Goal: Information Seeking & Learning: Check status

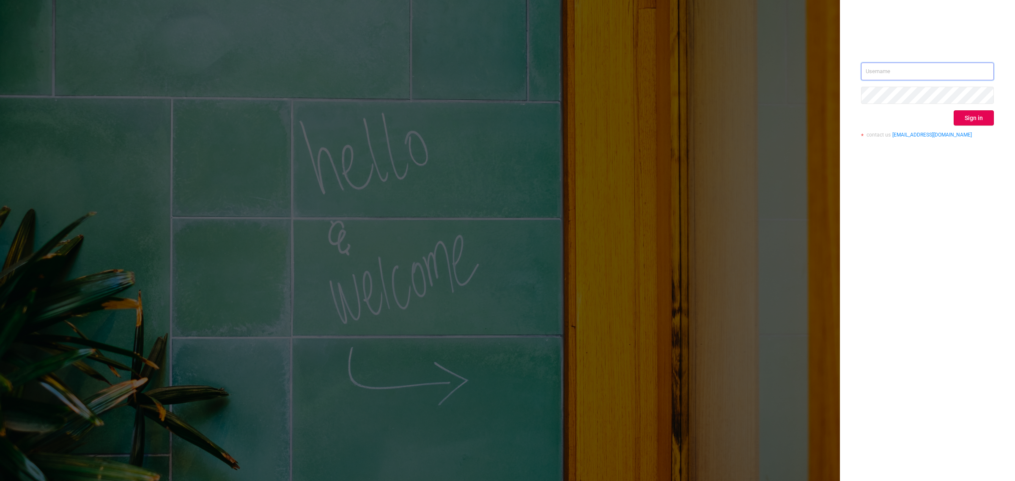
click at [863, 66] on input "text" at bounding box center [927, 72] width 133 height 18
type input "[EMAIL_ADDRESS][DOMAIN_NAME]"
click at [971, 121] on button "Sign in" at bounding box center [974, 117] width 40 height 15
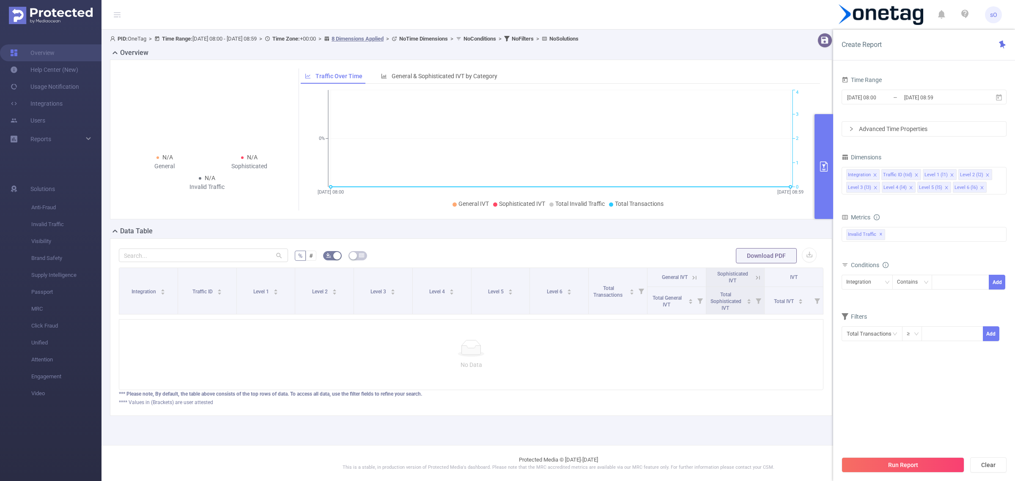
click at [897, 358] on div "Time Range [DATE] 08:00 _ [DATE] 08:59 Advanced Time Properties Dimensions Inte…" at bounding box center [924, 218] width 165 height 288
click at [823, 173] on button "primary" at bounding box center [824, 166] width 19 height 105
click at [920, 470] on button "Run Report" at bounding box center [903, 465] width 123 height 15
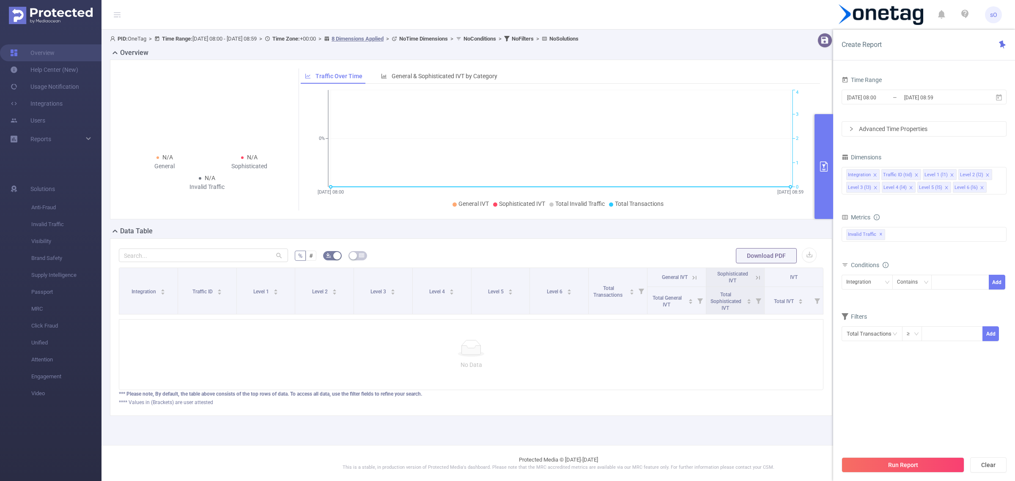
click at [827, 155] on button "primary" at bounding box center [824, 166] width 19 height 105
click at [996, 100] on icon at bounding box center [999, 98] width 8 height 8
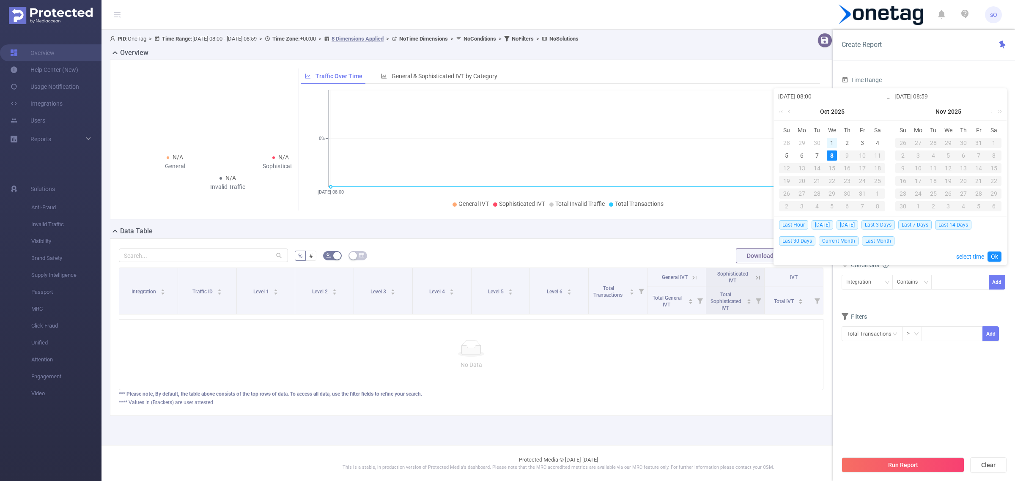
click at [829, 140] on div "1" at bounding box center [832, 143] width 10 height 10
click at [829, 155] on div "8" at bounding box center [832, 156] width 10 height 10
type input "[DATE] 08:00"
click at [993, 254] on link "Ok" at bounding box center [994, 257] width 14 height 10
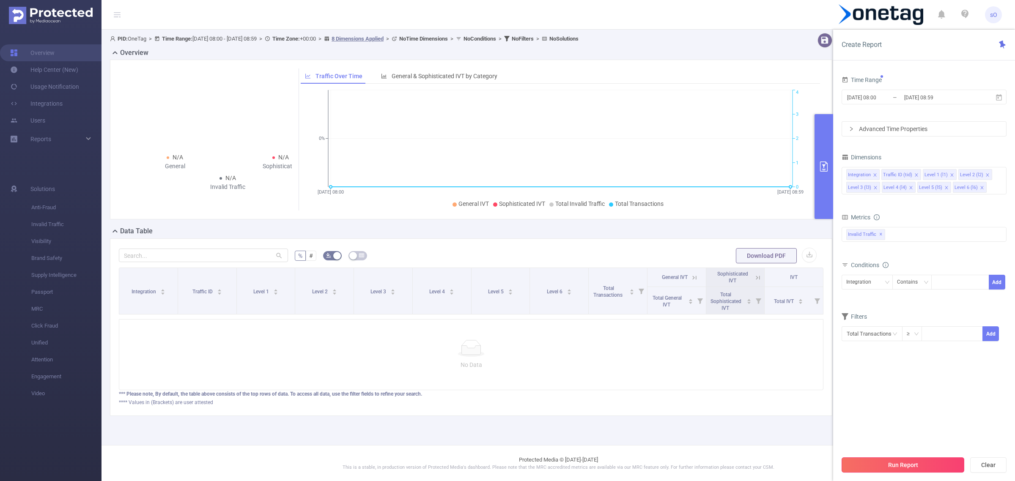
click at [924, 465] on button "Run Report" at bounding box center [903, 465] width 123 height 15
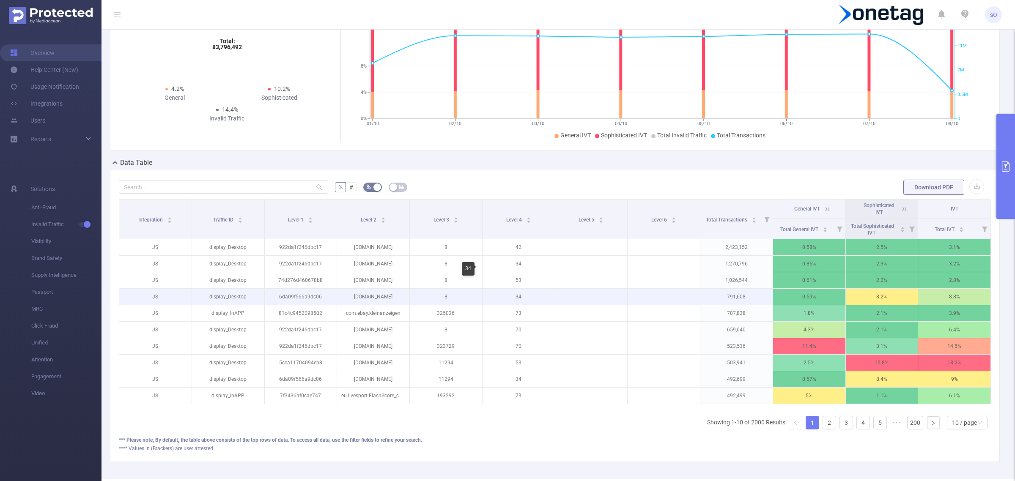
scroll to position [106, 0]
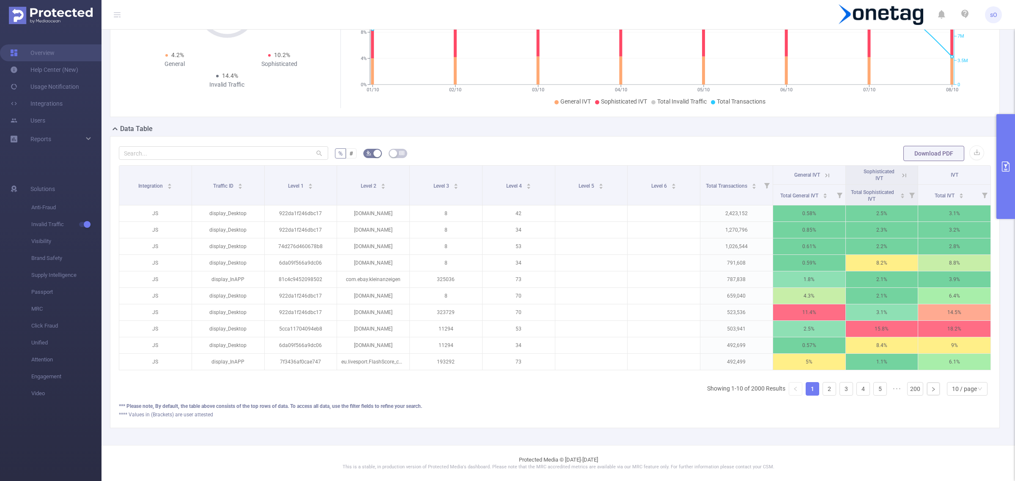
click at [1000, 182] on button "primary" at bounding box center [1005, 166] width 19 height 105
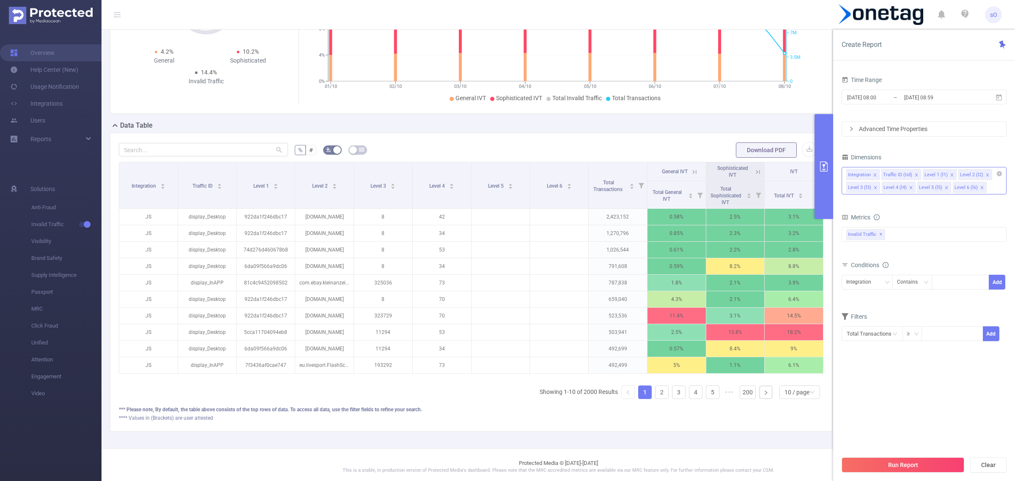
click at [875, 188] on icon "icon: close" at bounding box center [875, 187] width 3 height 3
click at [899, 470] on button "Run Report" at bounding box center [903, 465] width 123 height 15
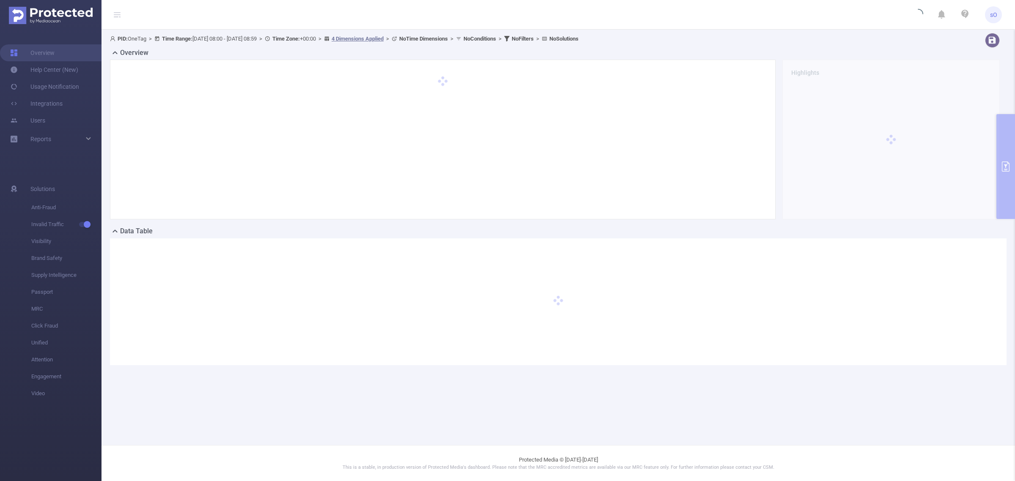
scroll to position [0, 0]
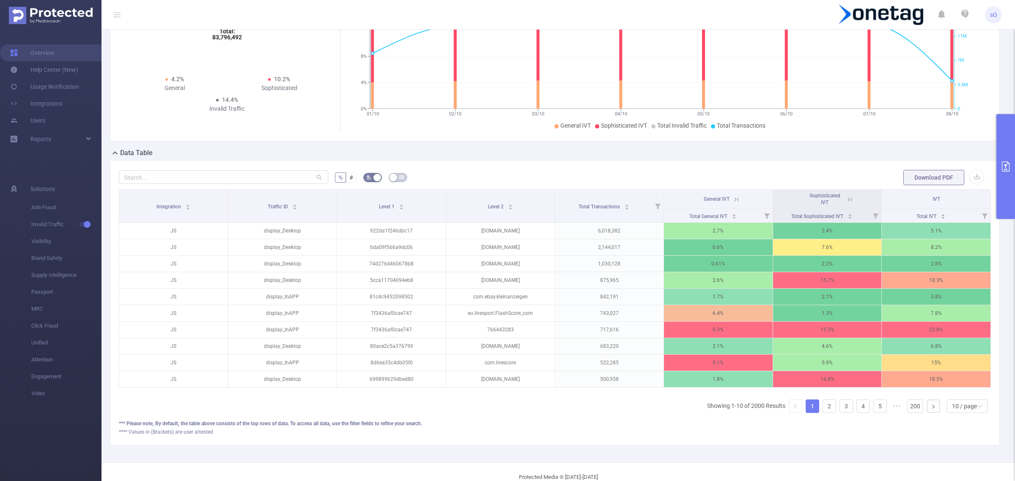
scroll to position [82, 0]
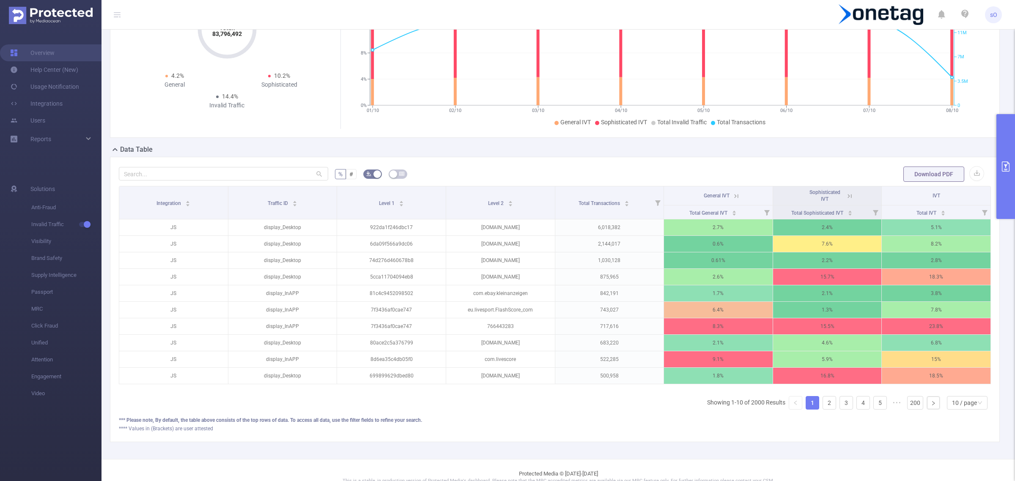
click at [1007, 163] on icon "primary" at bounding box center [1006, 167] width 8 height 10
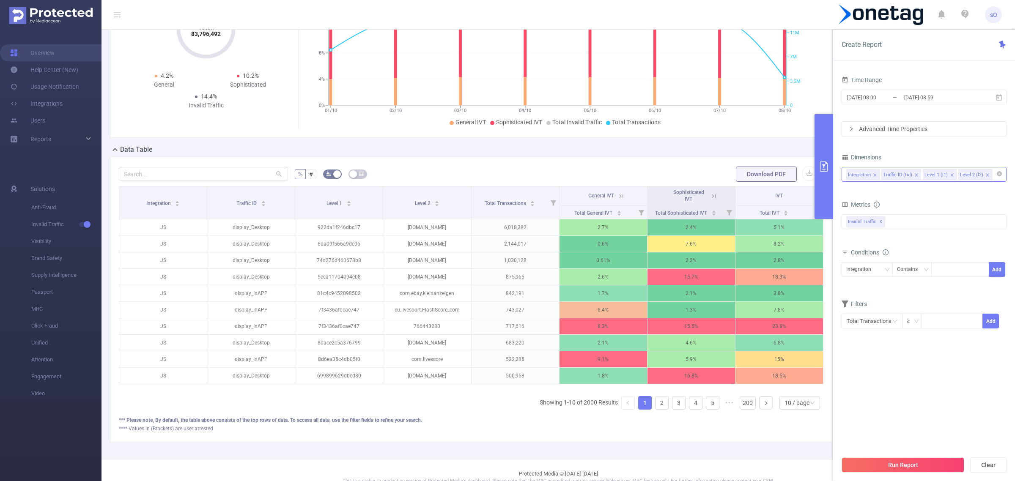
click at [904, 174] on div "Traffic ID (tid)" at bounding box center [897, 175] width 29 height 11
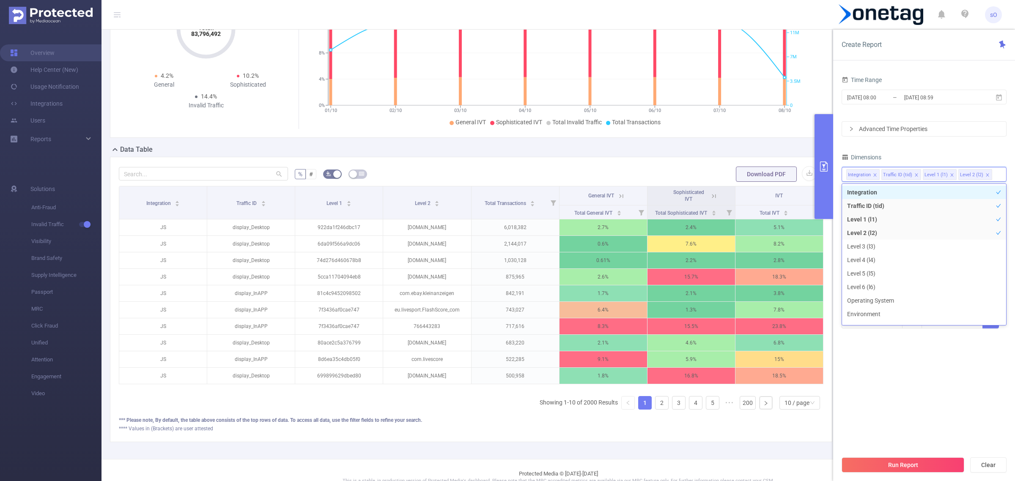
click at [985, 192] on li "Integration" at bounding box center [924, 193] width 164 height 14
click at [948, 207] on li "Traffic ID (tid)" at bounding box center [924, 206] width 164 height 14
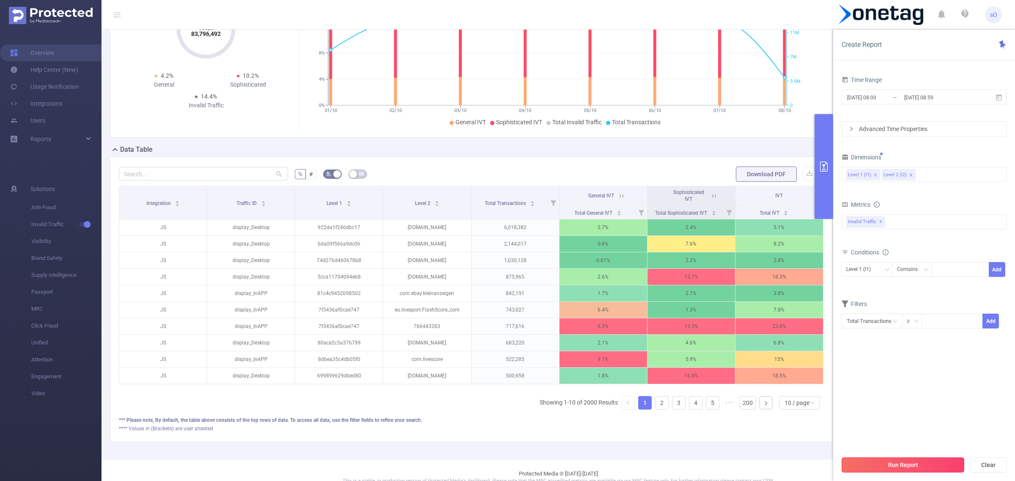
click at [920, 470] on button "Run Report" at bounding box center [903, 465] width 123 height 15
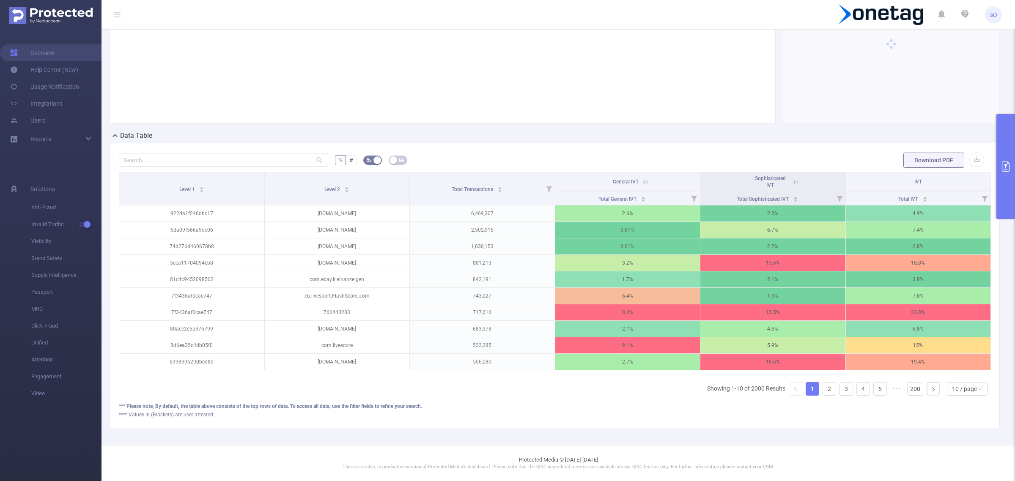
scroll to position [96, 0]
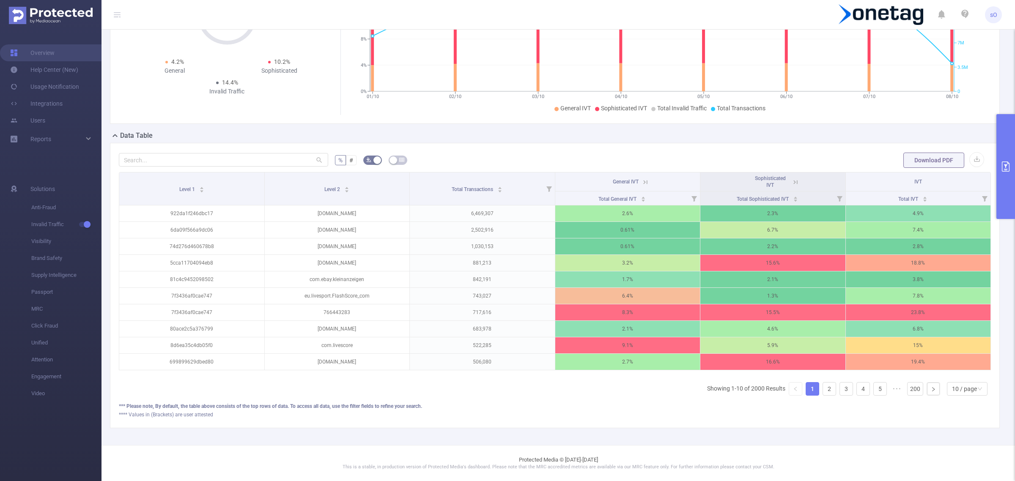
click at [1001, 180] on button "primary" at bounding box center [1005, 166] width 19 height 105
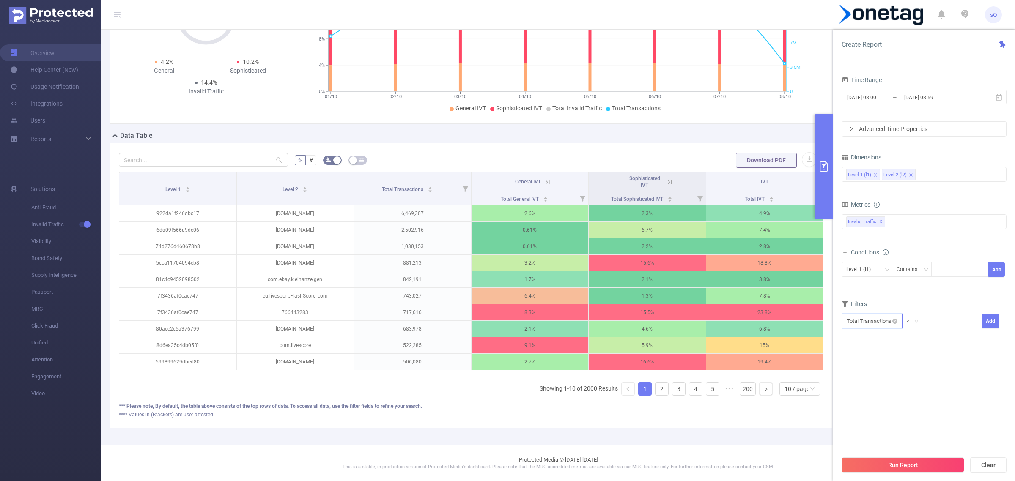
click at [872, 324] on input "text" at bounding box center [872, 321] width 61 height 15
click at [870, 350] on li "Invalid Traffic" at bounding box center [872, 353] width 61 height 14
click at [923, 340] on li "General IVT" at bounding box center [931, 339] width 61 height 14
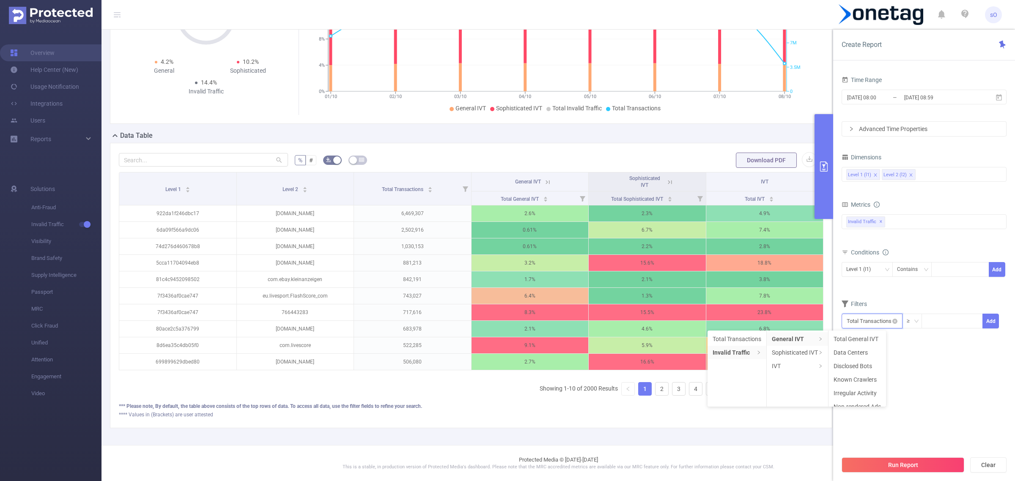
click at [872, 318] on input "text" at bounding box center [872, 321] width 61 height 15
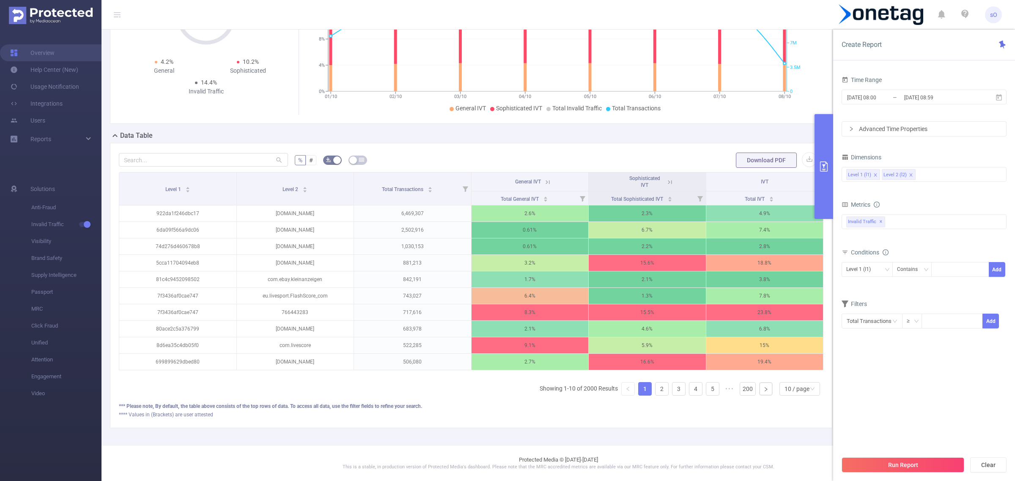
click at [953, 384] on section "Time Range [DATE] 08:00 _ [DATE] 08:59 Advanced Time Properties Dimensions Leve…" at bounding box center [924, 263] width 165 height 378
click at [886, 318] on input "text" at bounding box center [872, 321] width 61 height 15
click at [880, 350] on li "Invalid Traffic" at bounding box center [872, 353] width 61 height 14
click at [951, 367] on li "IVT" at bounding box center [931, 366] width 61 height 14
click at [982, 335] on li "Total IVT" at bounding box center [986, 339] width 47 height 14
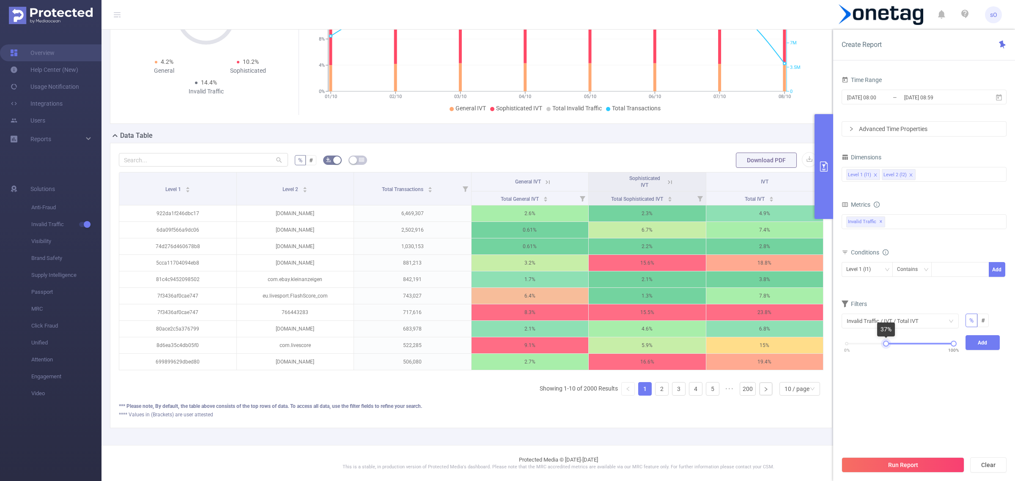
drag, startPoint x: 848, startPoint y: 346, endPoint x: 887, endPoint y: 348, distance: 39.4
click at [887, 348] on div "0% 100%" at bounding box center [900, 346] width 124 height 23
click at [901, 465] on button "Run Report" at bounding box center [903, 465] width 123 height 15
click at [984, 345] on button "Add" at bounding box center [982, 342] width 35 height 15
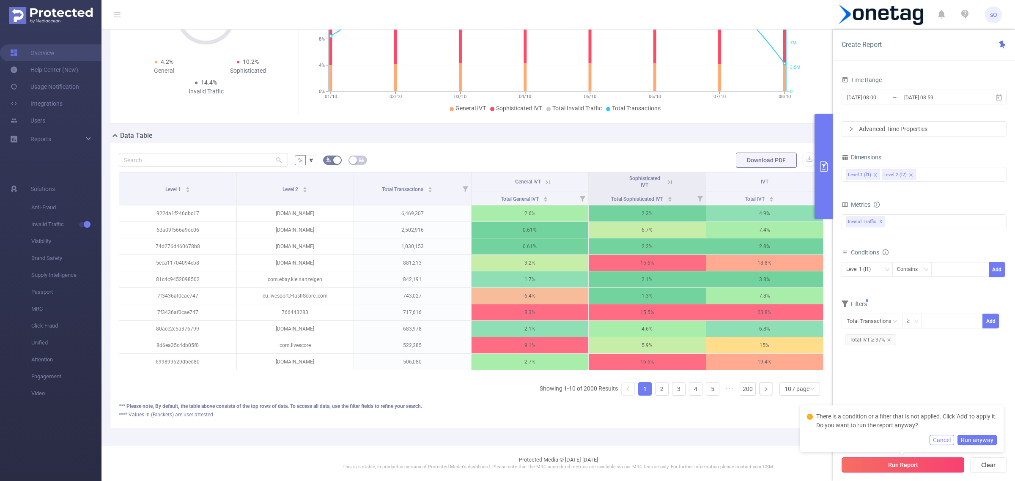
click at [903, 467] on button "Run Report" at bounding box center [903, 465] width 123 height 15
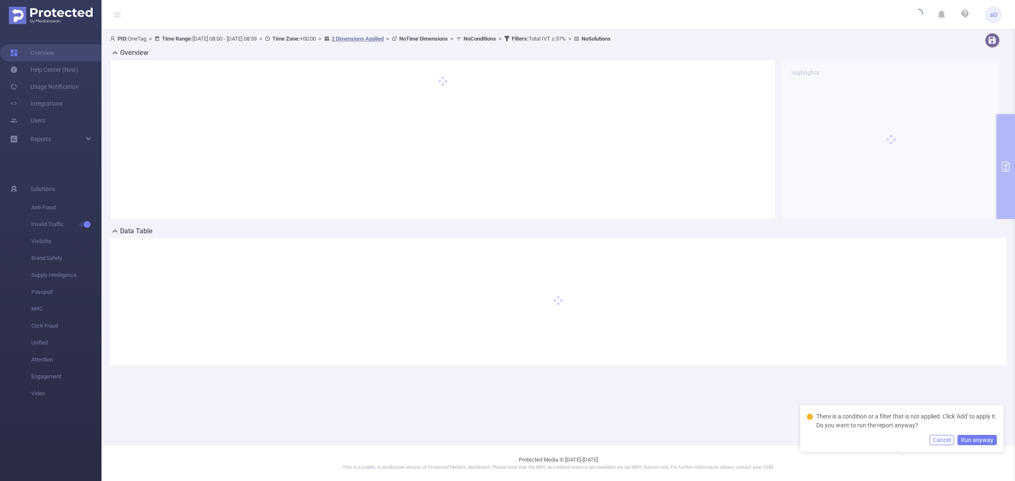
scroll to position [0, 0]
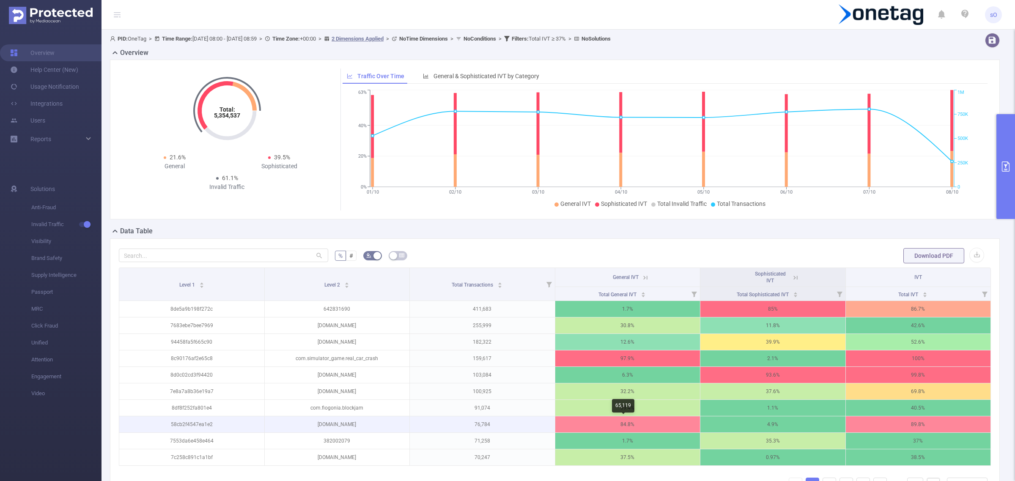
scroll to position [105, 0]
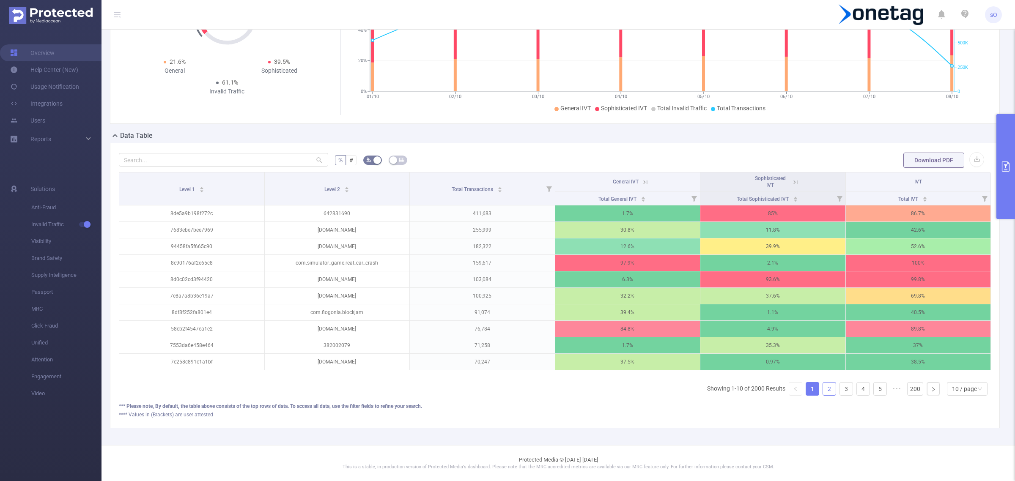
click at [823, 393] on link "2" at bounding box center [829, 389] width 13 height 13
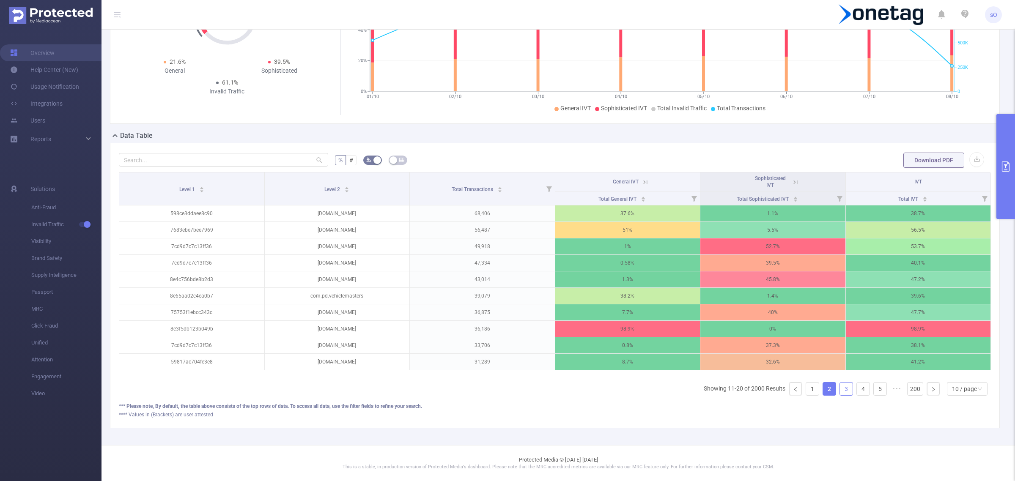
click at [840, 388] on link "3" at bounding box center [846, 389] width 13 height 13
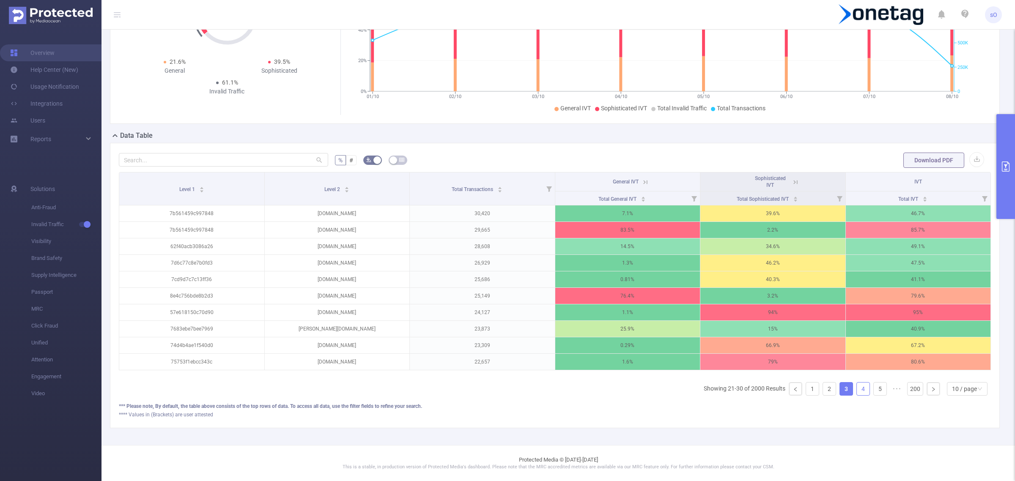
click at [857, 391] on link "4" at bounding box center [863, 389] width 13 height 13
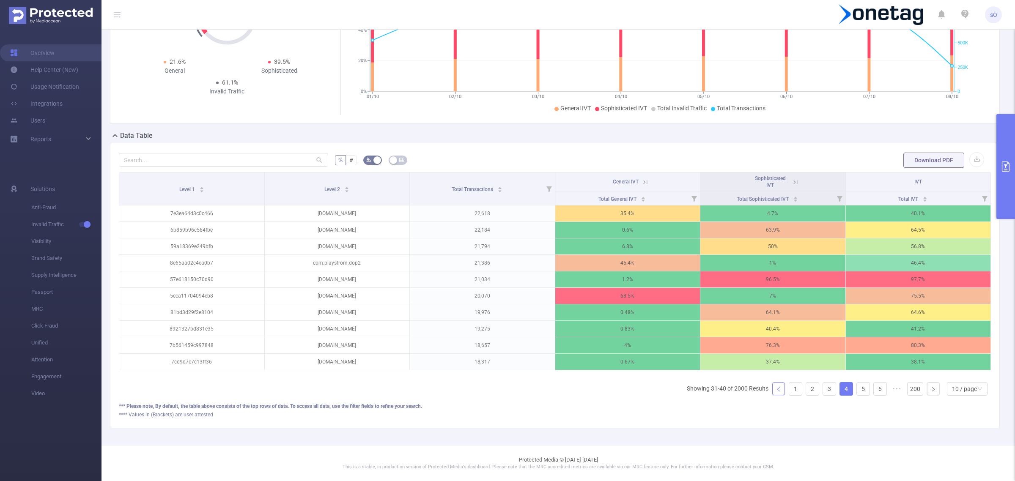
click at [776, 389] on icon "icon: left" at bounding box center [778, 389] width 5 height 5
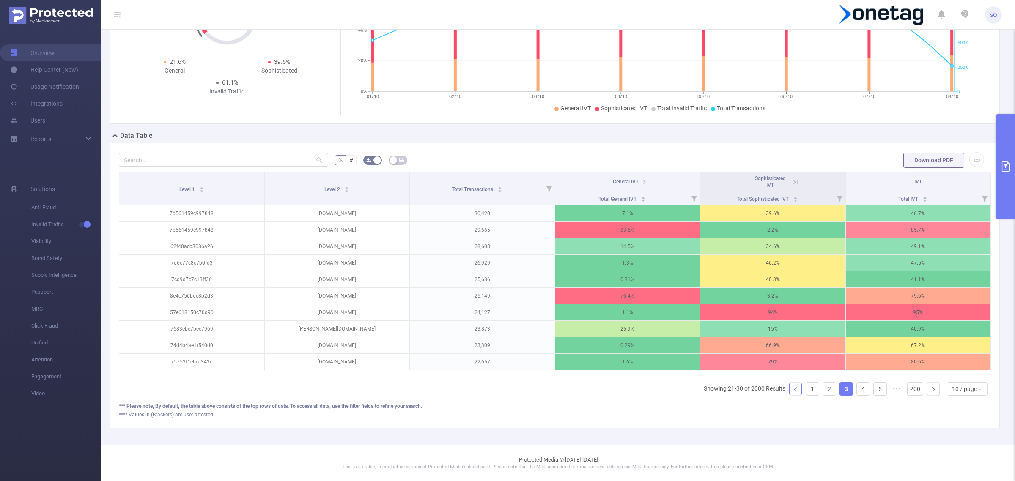
click at [772, 389] on li "Showing 21-30 of 2000 Results" at bounding box center [745, 389] width 82 height 14
click at [806, 392] on link "1" at bounding box center [812, 389] width 13 height 13
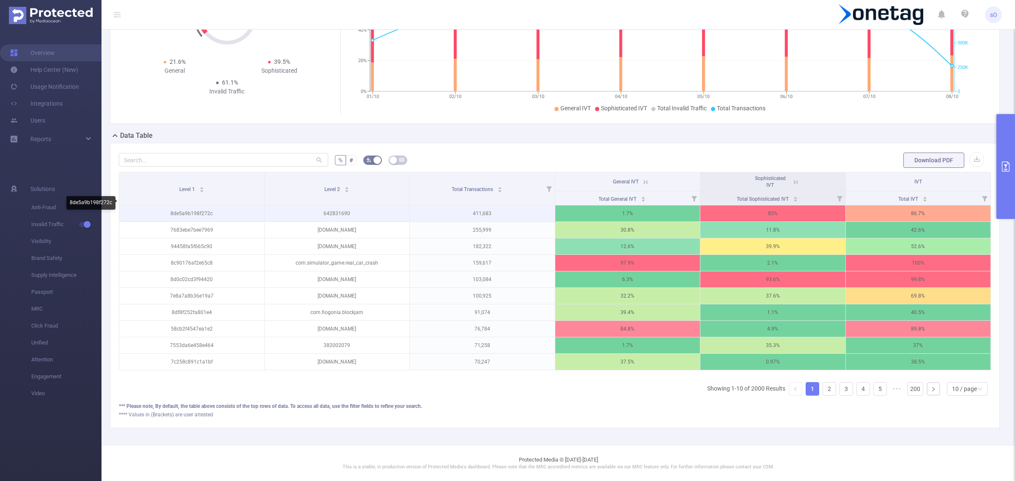
click at [204, 206] on p "8de5a9b198f272c" at bounding box center [191, 214] width 145 height 16
copy p "8de5a9b198f272c"
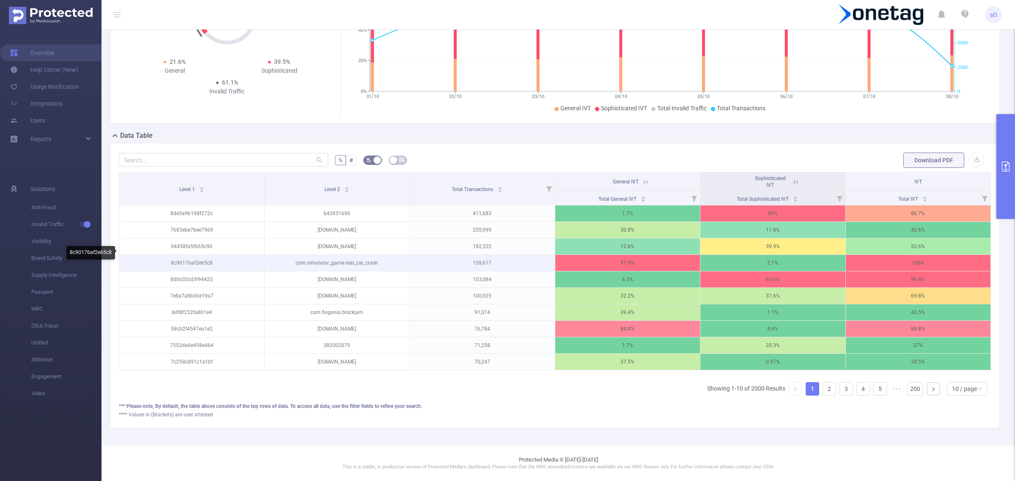
click at [199, 255] on p "8c90176af2e65c8" at bounding box center [191, 263] width 145 height 16
copy p "8c90176af2e65c8"
click at [362, 255] on p "com.simulator_game.real_car_crash" at bounding box center [337, 263] width 145 height 16
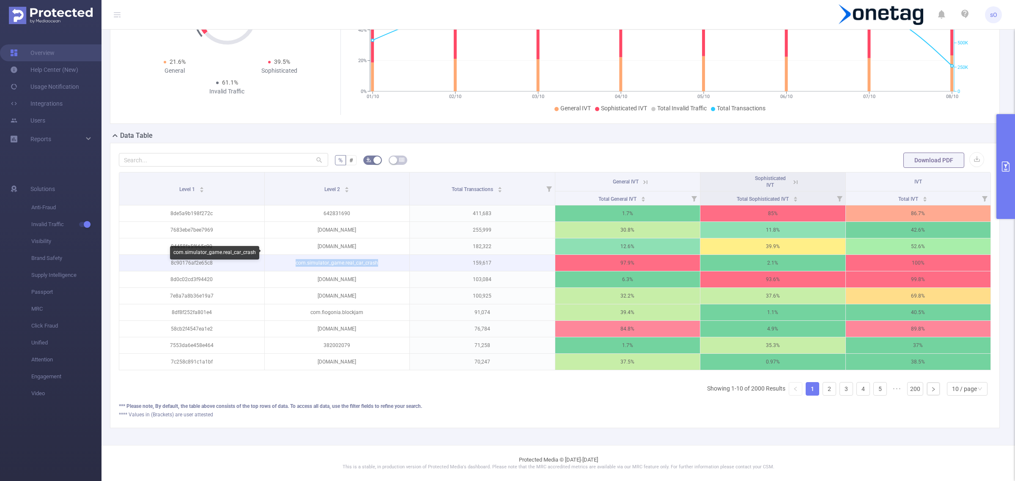
click at [362, 255] on p "com.simulator_game.real_car_crash" at bounding box center [337, 263] width 145 height 16
copy p "com.simulator_game.real_car_crash"
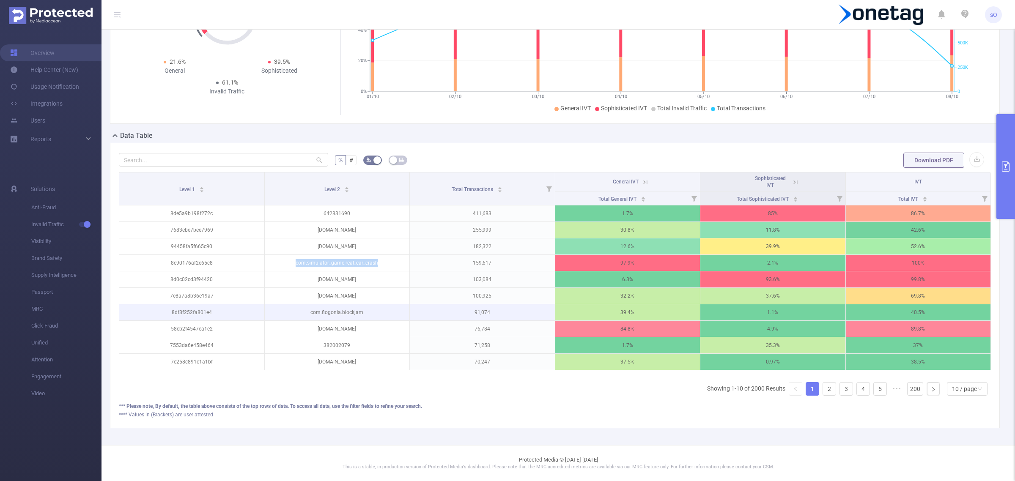
scroll to position [102, 0]
click at [959, 395] on div "10 / page" at bounding box center [964, 389] width 25 height 13
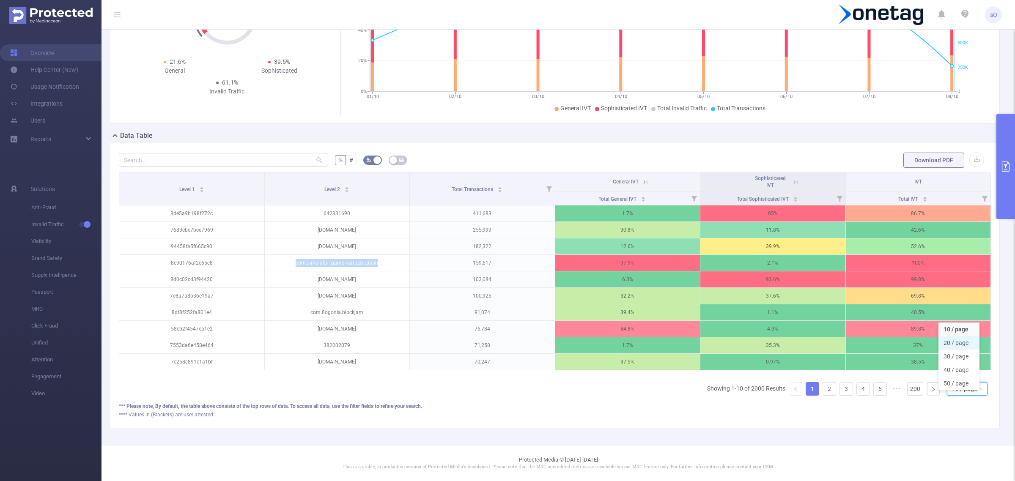
click at [946, 336] on li "20 / page" at bounding box center [958, 343] width 41 height 14
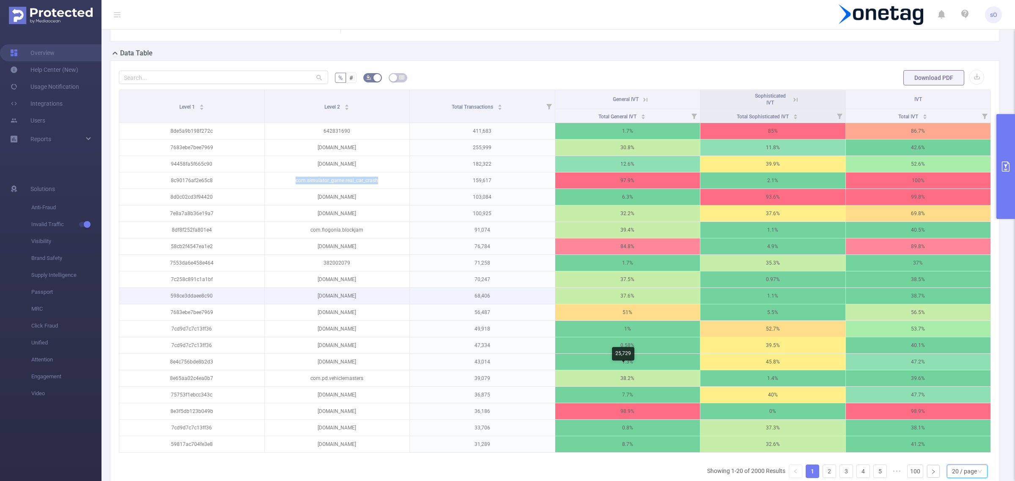
scroll to position [178, 0]
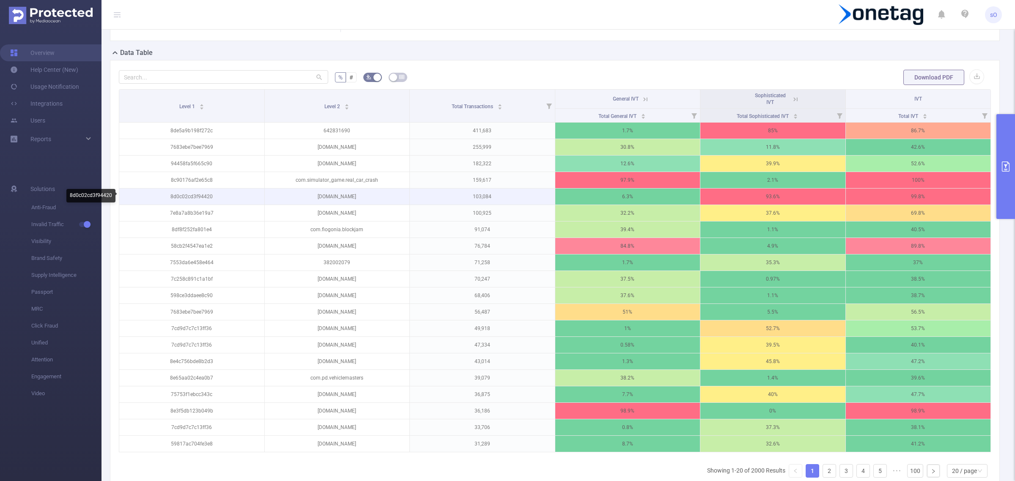
click at [184, 198] on p "8d0c02cd3f94420" at bounding box center [191, 197] width 145 height 16
copy p "8d0c02cd3f94420"
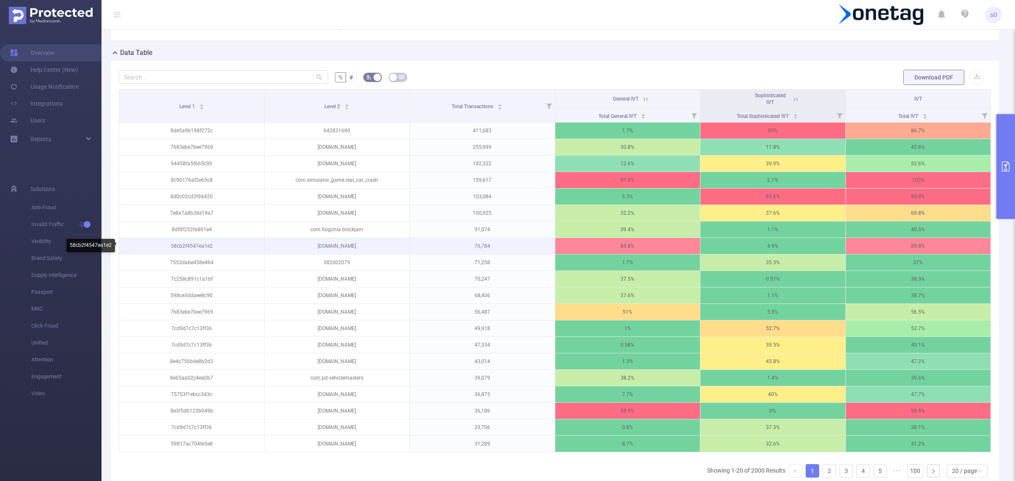
click at [203, 246] on p "58cb2f4547ea1e2" at bounding box center [191, 246] width 145 height 16
copy p "58cb2f4547ea1e2"
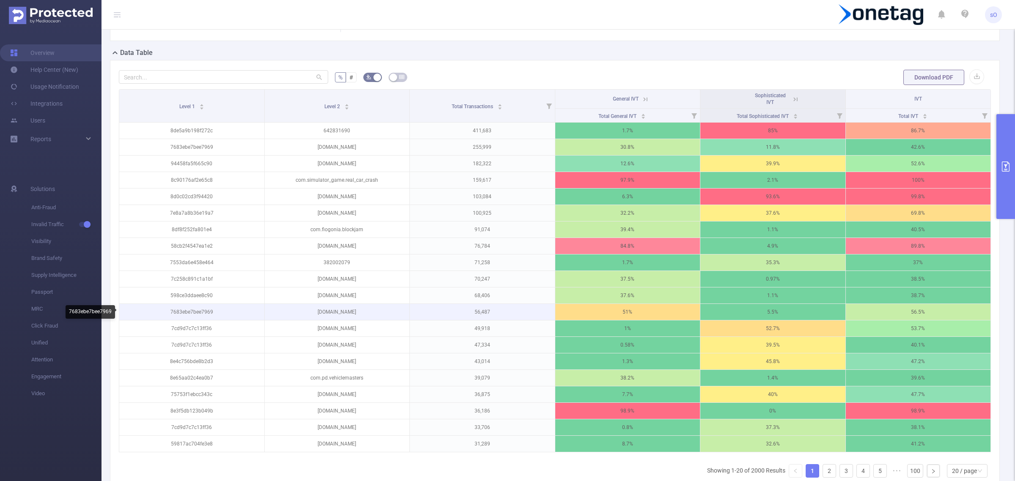
click at [192, 313] on p "7683ebe7bee7969" at bounding box center [191, 312] width 145 height 16
copy p "7683ebe7bee7969"
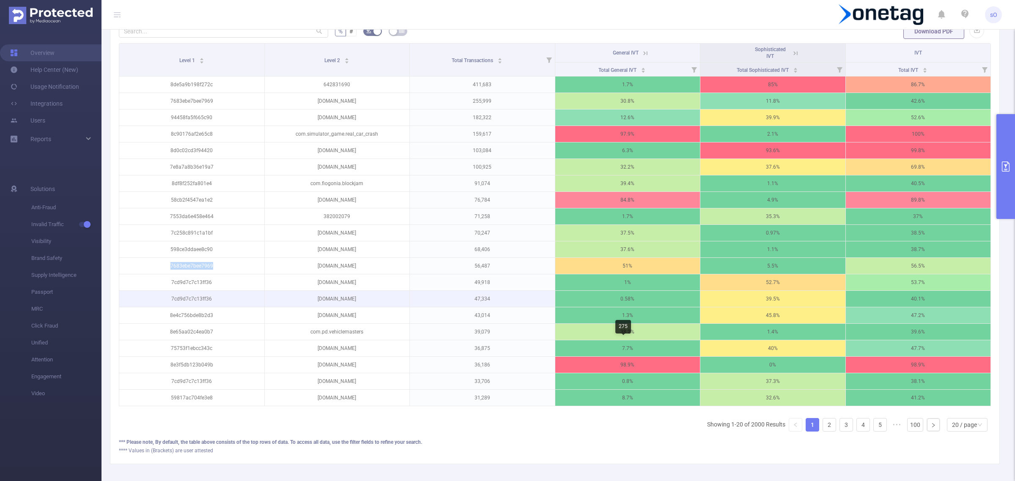
scroll to position [229, 0]
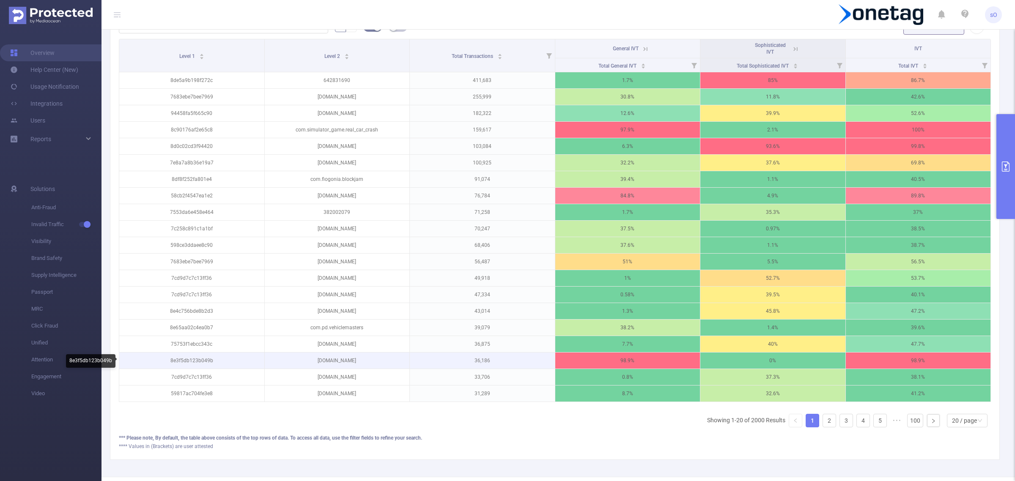
click at [189, 361] on p "8e3f5db123b049b" at bounding box center [191, 361] width 145 height 16
copy p "8e3f5db123b049b"
click at [823, 427] on link "2" at bounding box center [829, 420] width 13 height 13
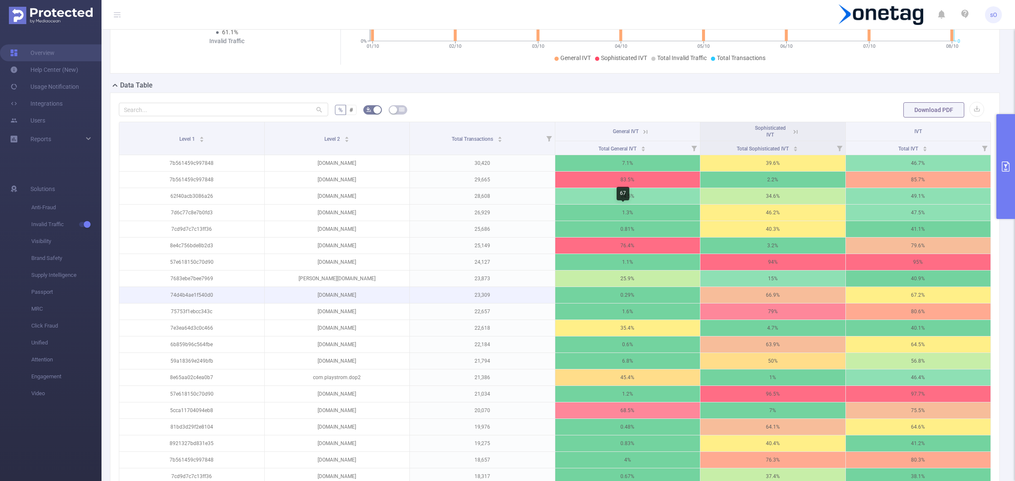
scroll to position [145, 0]
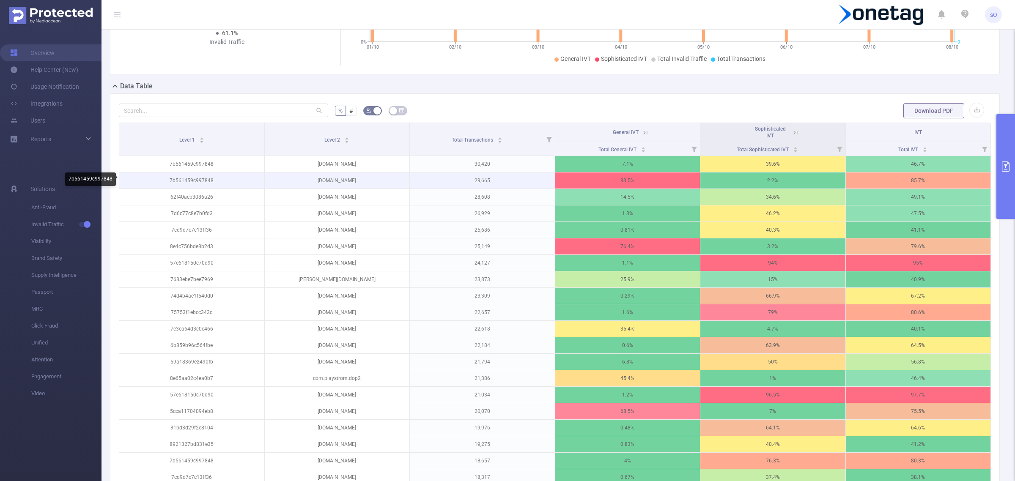
click at [183, 181] on p "7b561459c997848" at bounding box center [191, 181] width 145 height 16
copy p "7b561459c997848"
click at [329, 180] on p "[DOMAIN_NAME]" at bounding box center [337, 181] width 145 height 16
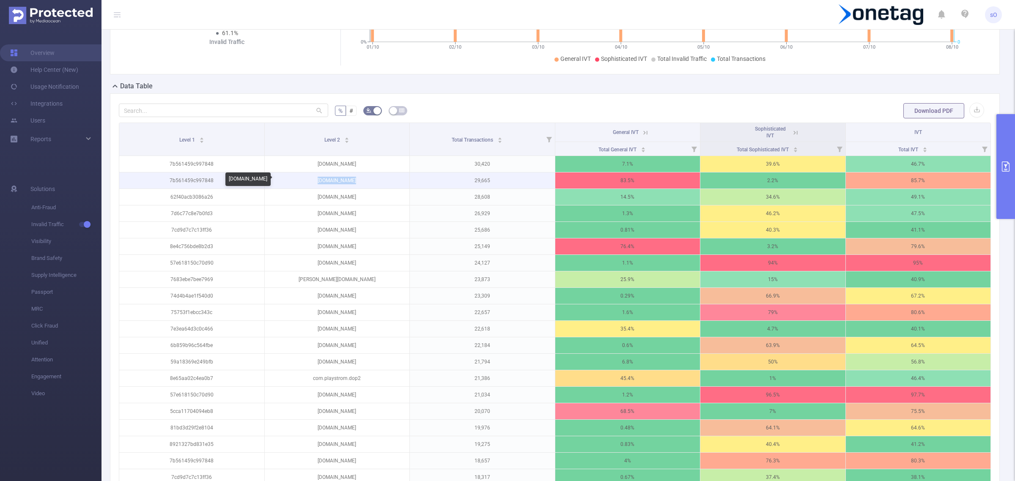
click at [329, 180] on p "[DOMAIN_NAME]" at bounding box center [337, 181] width 145 height 16
copy p "[DOMAIN_NAME]"
click at [211, 106] on input "text" at bounding box center [223, 111] width 209 height 14
paste input "[DOMAIN_NAME]"
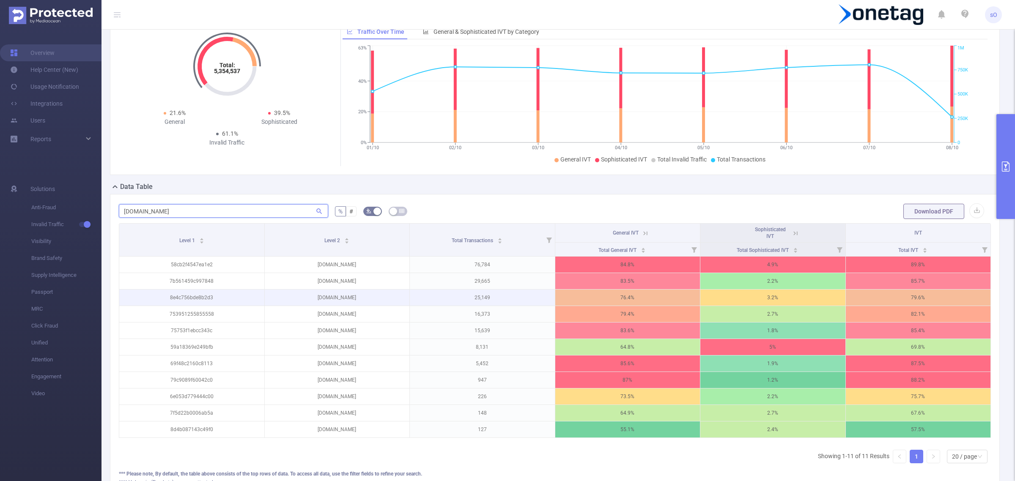
scroll to position [47, 0]
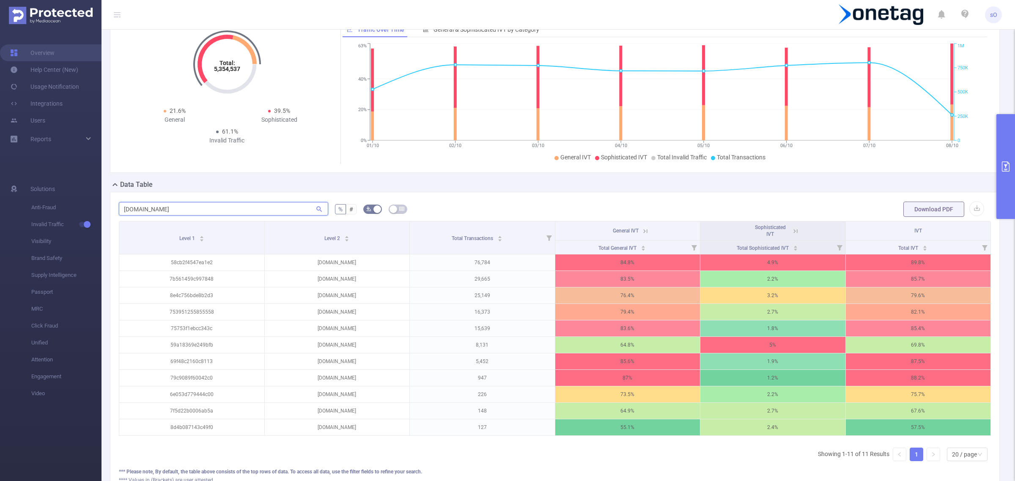
type input "[DOMAIN_NAME]"
click at [200, 206] on input "[DOMAIN_NAME]" at bounding box center [223, 209] width 209 height 14
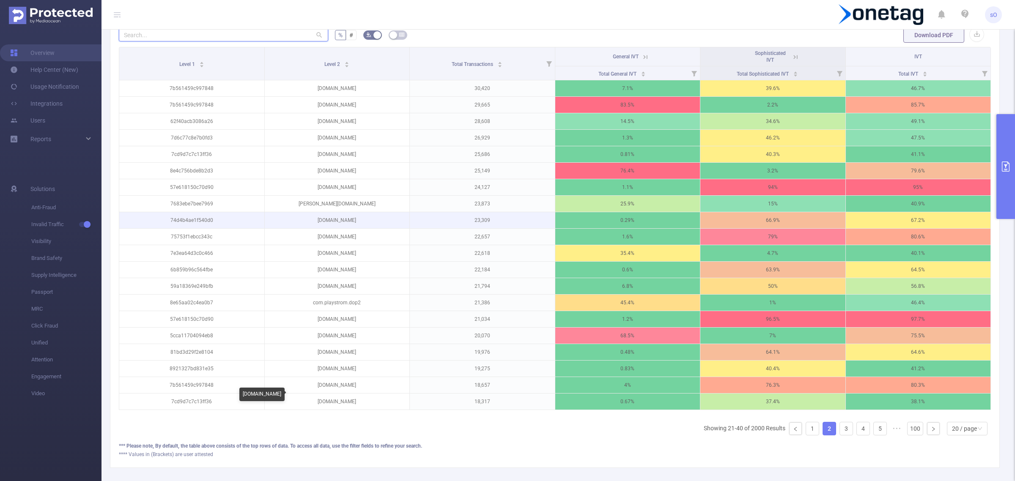
scroll to position [221, 0]
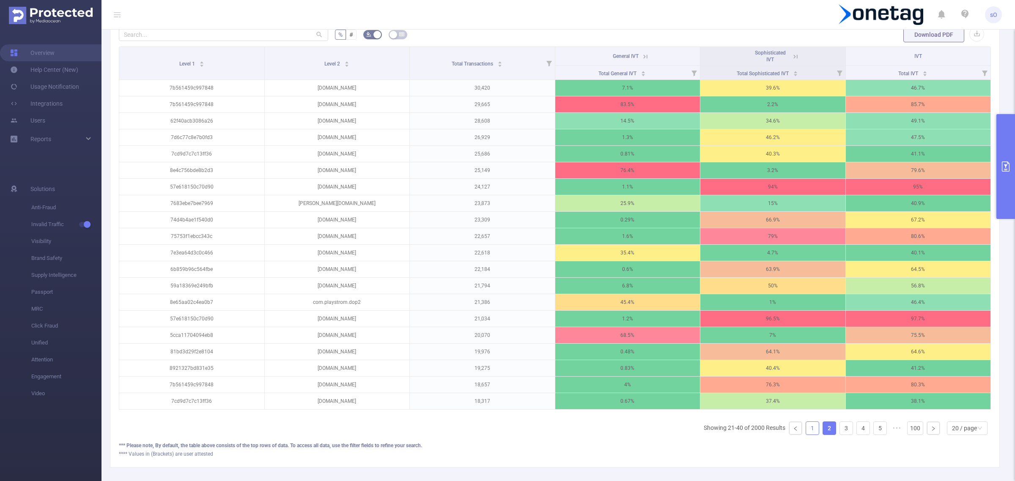
click at [806, 435] on link "1" at bounding box center [812, 428] width 13 height 13
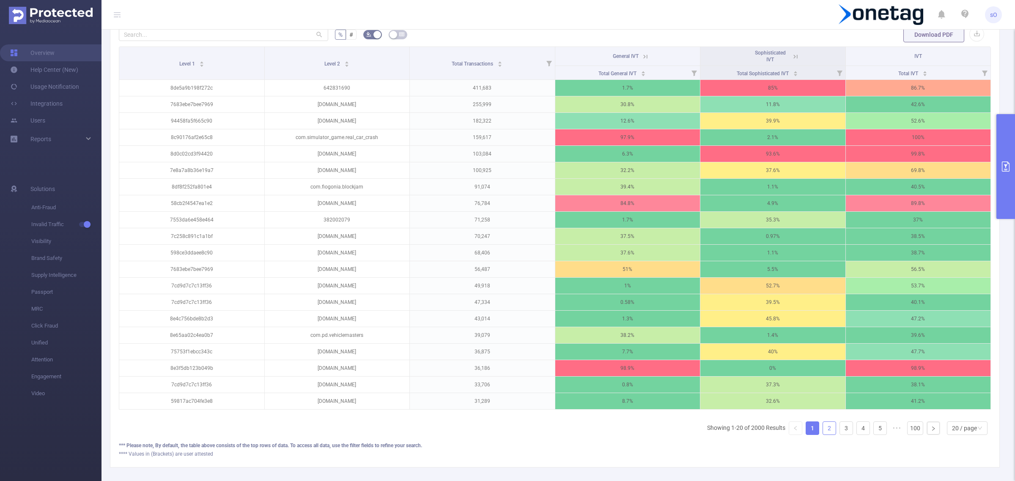
click at [823, 435] on link "2" at bounding box center [829, 428] width 13 height 13
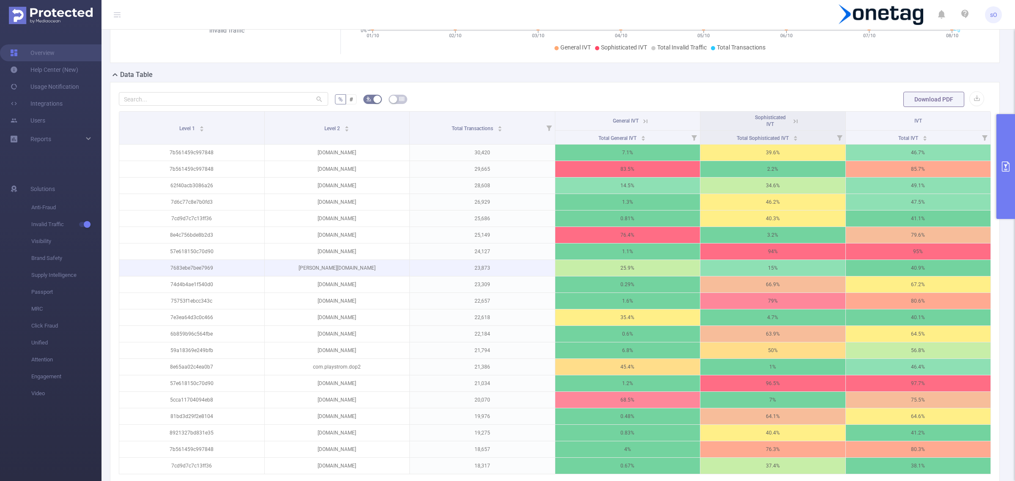
scroll to position [156, 0]
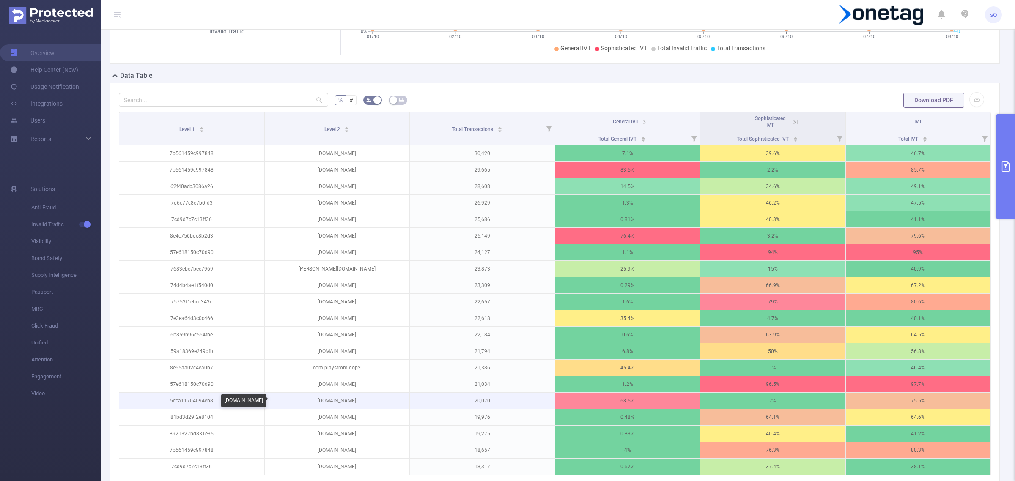
click at [322, 404] on p "[DOMAIN_NAME]" at bounding box center [337, 401] width 145 height 16
copy p "[DOMAIN_NAME]"
click at [333, 404] on p "[DOMAIN_NAME]" at bounding box center [337, 401] width 145 height 16
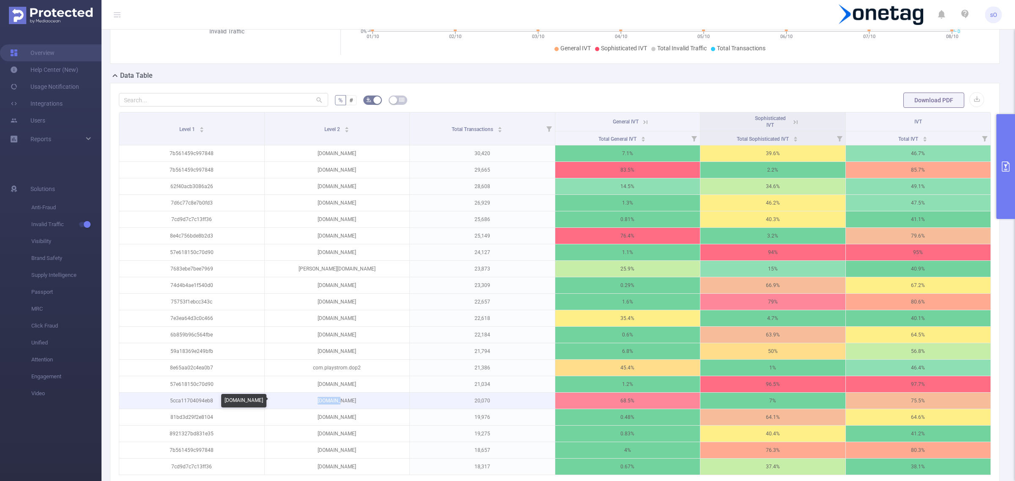
click at [333, 404] on p "[DOMAIN_NAME]" at bounding box center [337, 401] width 145 height 16
click at [191, 400] on p "5cca11704094eb8" at bounding box center [191, 401] width 145 height 16
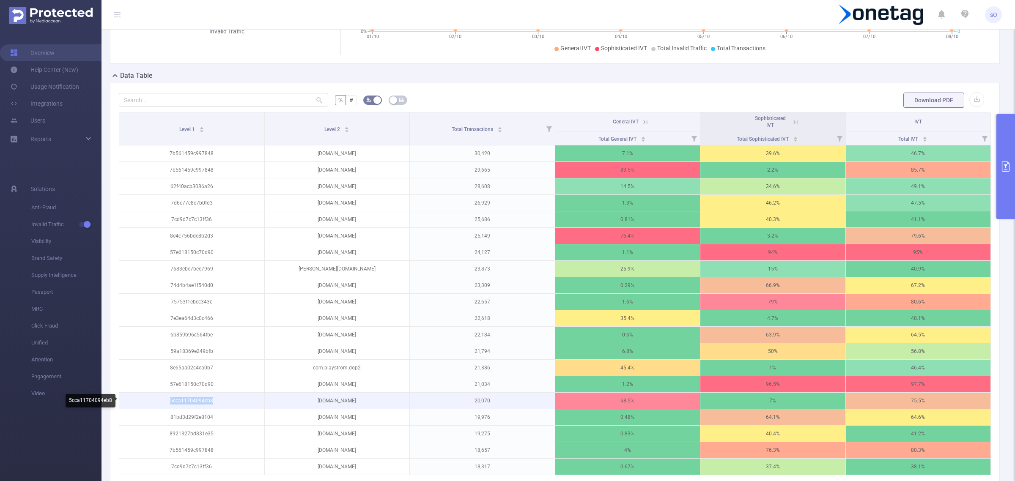
click at [191, 400] on p "5cca11704094eb8" at bounding box center [191, 401] width 145 height 16
click at [335, 398] on p "[DOMAIN_NAME]" at bounding box center [337, 401] width 145 height 16
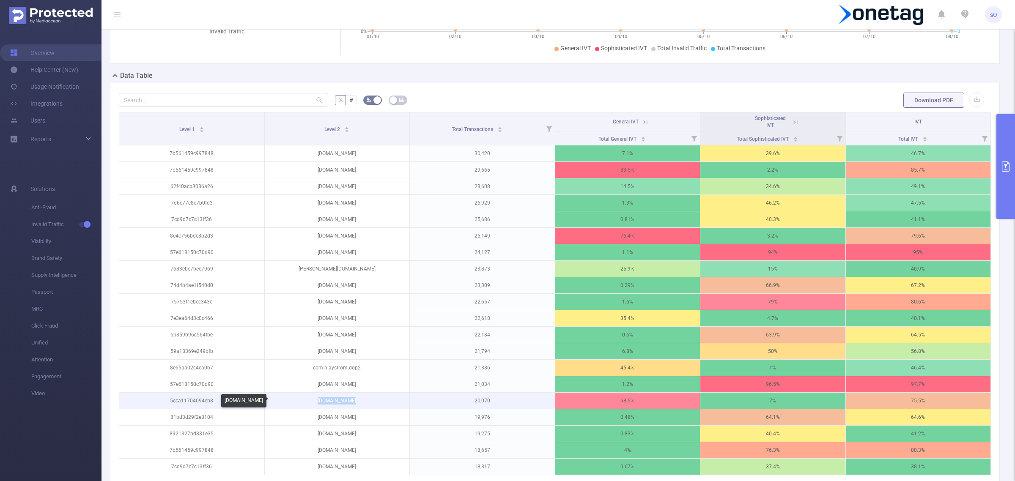
click at [335, 398] on p "[DOMAIN_NAME]" at bounding box center [337, 401] width 145 height 16
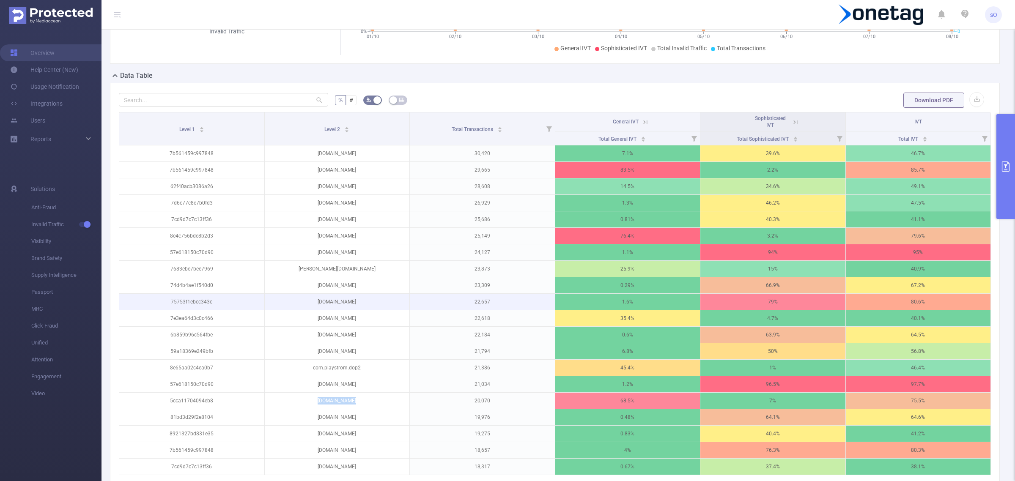
scroll to position [271, 0]
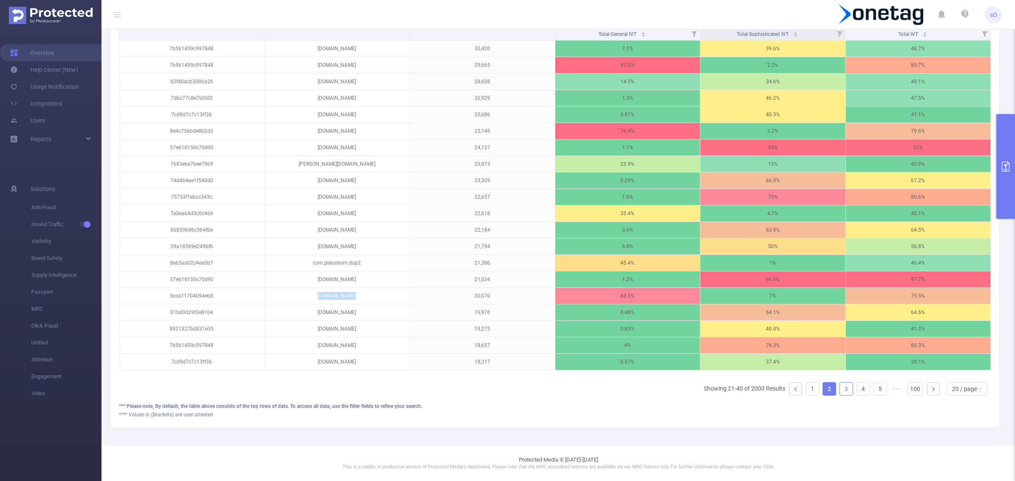
click at [842, 391] on link "3" at bounding box center [846, 389] width 13 height 13
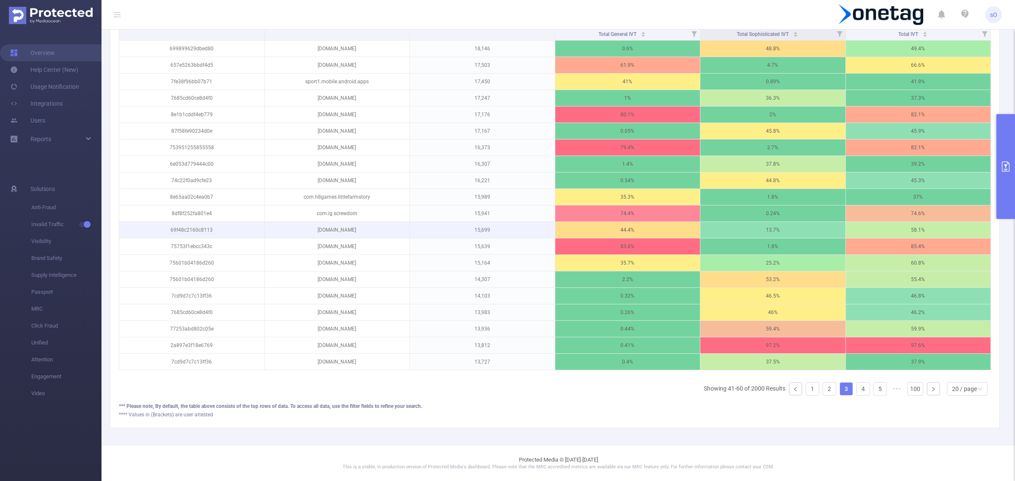
drag, startPoint x: 842, startPoint y: 391, endPoint x: 516, endPoint y: 219, distance: 368.9
click at [516, 219] on div "Level 1 Level 2 Total Transactions General IVT Sophisticated IVT IVT Total Gene…" at bounding box center [555, 191] width 872 height 368
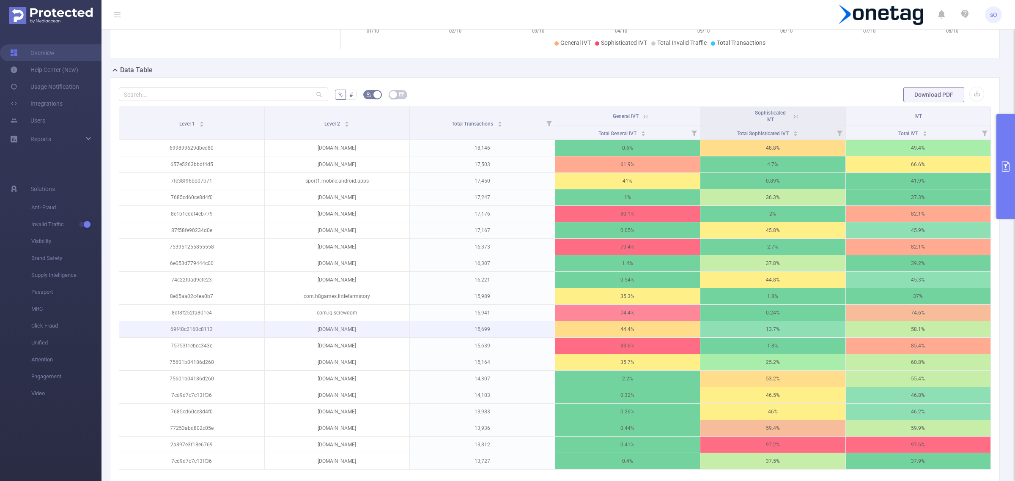
scroll to position [161, 0]
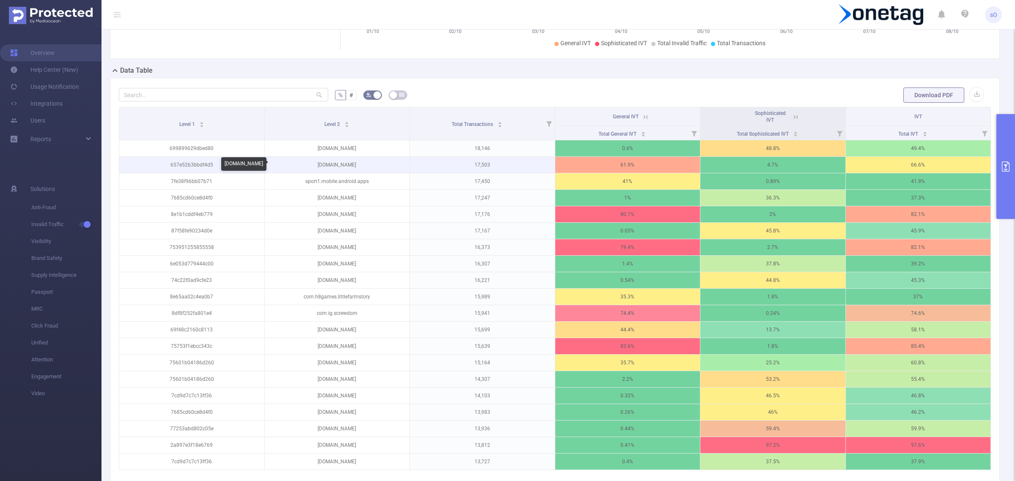
click at [398, 164] on p "[DOMAIN_NAME]" at bounding box center [337, 165] width 145 height 16
click at [189, 94] on input "text" at bounding box center [223, 95] width 209 height 14
paste input "[DOMAIN_NAME]"
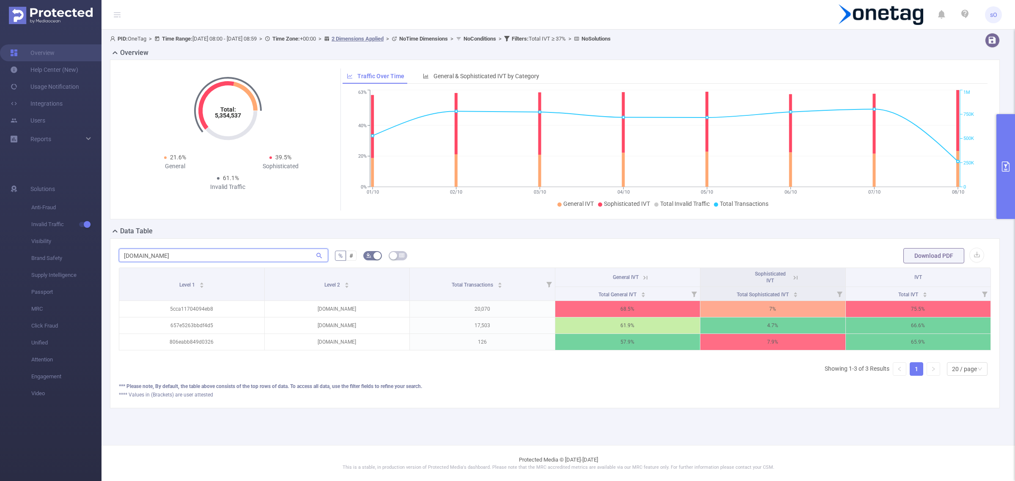
click at [207, 259] on input "[DOMAIN_NAME]" at bounding box center [223, 256] width 209 height 14
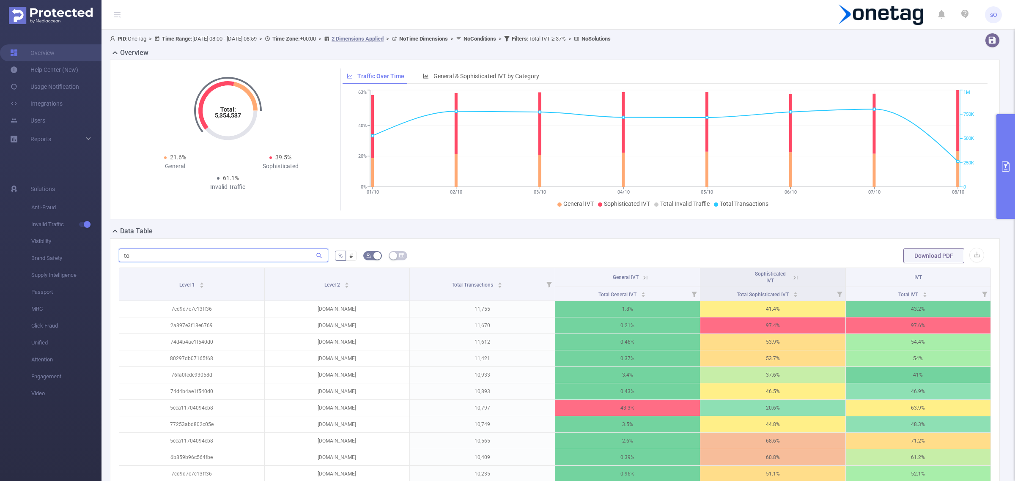
type input "t"
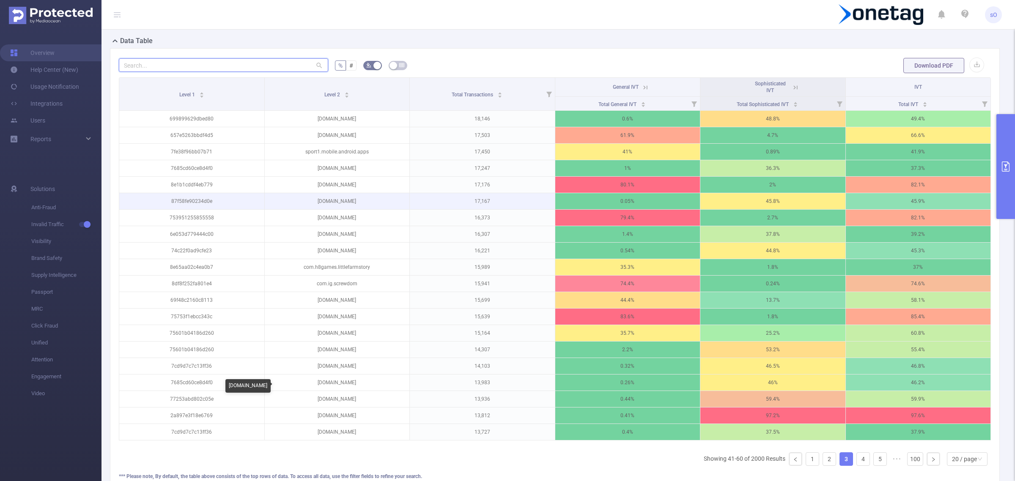
scroll to position [191, 0]
click at [857, 465] on link "4" at bounding box center [863, 459] width 13 height 13
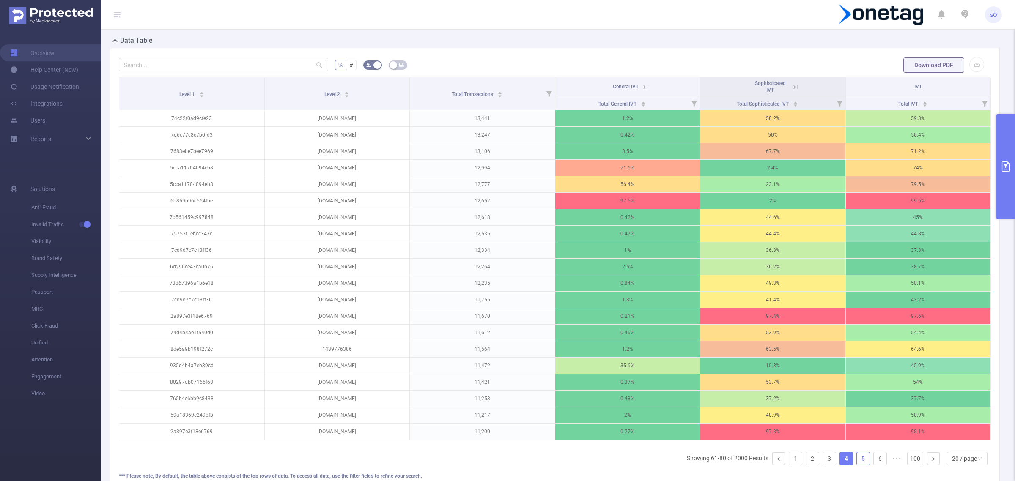
click at [857, 465] on link "5" at bounding box center [863, 459] width 13 height 13
